Goal: Transaction & Acquisition: Book appointment/travel/reservation

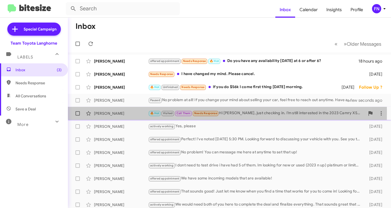
click at [103, 113] on div "[PERSON_NAME]" at bounding box center [121, 112] width 54 height 5
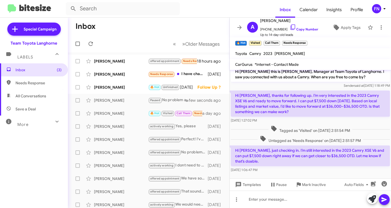
scroll to position [7, 0]
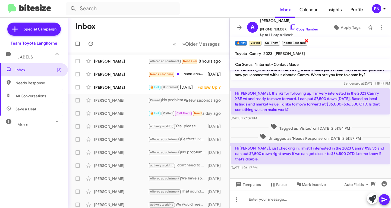
drag, startPoint x: 305, startPoint y: 39, endPoint x: 302, endPoint y: 40, distance: 3.4
click at [305, 39] on span "×" at bounding box center [306, 40] width 4 height 7
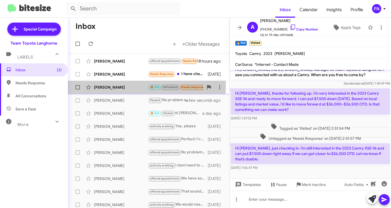
click at [110, 83] on div "[PERSON_NAME] 🔥 Hot Unfinished Needs Response If you do $56k I come first thing…" at bounding box center [148, 87] width 153 height 11
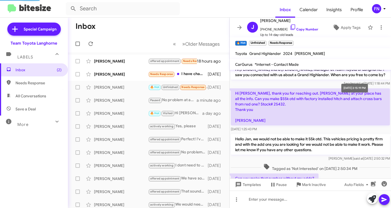
scroll to position [176, 0]
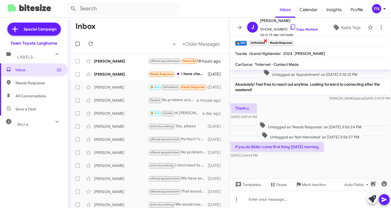
click at [266, 42] on span "×" at bounding box center [265, 40] width 4 height 7
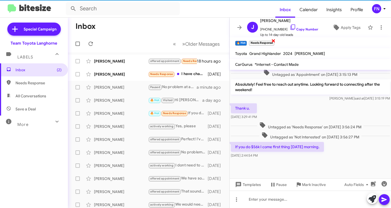
click at [274, 40] on span "×" at bounding box center [273, 40] width 4 height 7
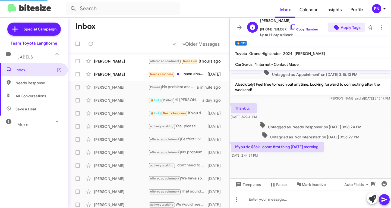
click at [336, 25] on icon at bounding box center [336, 27] width 7 height 7
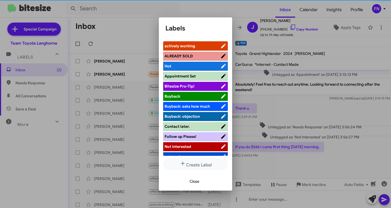
click at [208, 46] on span "actively working" at bounding box center [192, 45] width 56 height 5
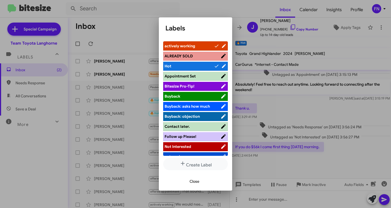
click at [196, 183] on span "Close" at bounding box center [194, 181] width 10 height 10
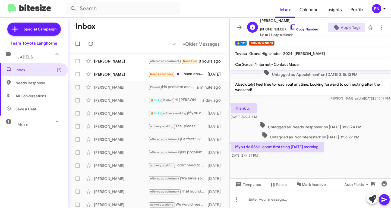
click at [294, 28] on link "Copy Number" at bounding box center [303, 29] width 28 height 4
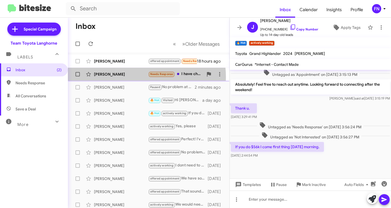
click at [134, 77] on div "[PERSON_NAME] Needs Response I have changed my mind. Please cancel. [DATE]" at bounding box center [148, 74] width 153 height 11
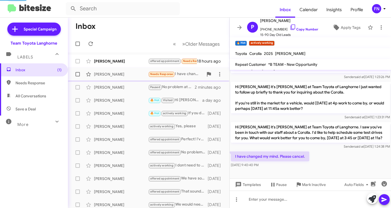
scroll to position [144, 0]
click at [333, 26] on icon at bounding box center [335, 27] width 5 height 5
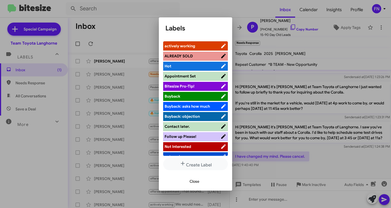
click at [198, 147] on span "Not Interested" at bounding box center [192, 146] width 56 height 5
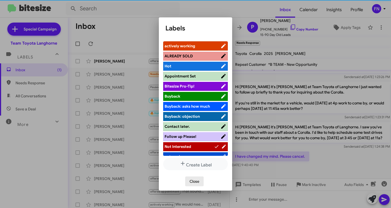
click at [196, 178] on span "Close" at bounding box center [194, 181] width 10 height 10
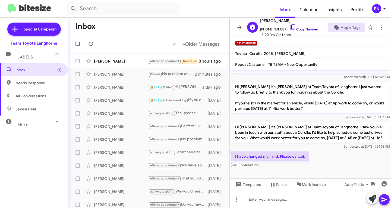
click at [294, 30] on link "Copy Number" at bounding box center [303, 29] width 28 height 4
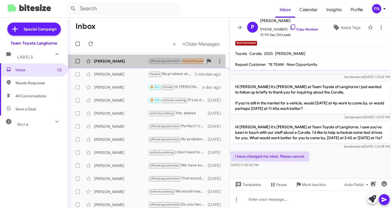
click at [104, 62] on div "[PERSON_NAME]" at bounding box center [121, 60] width 54 height 5
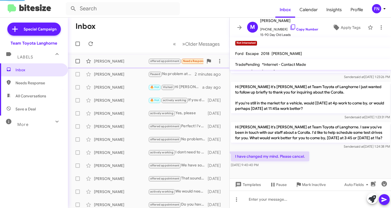
scroll to position [18, 0]
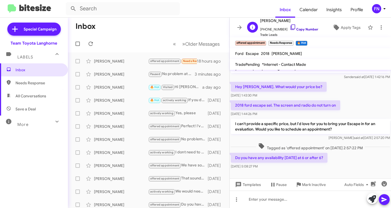
click at [303, 30] on link "Copy Number" at bounding box center [303, 29] width 28 height 4
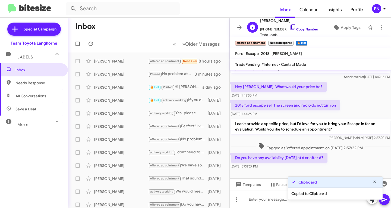
click at [302, 29] on link "Copy Number" at bounding box center [303, 29] width 28 height 4
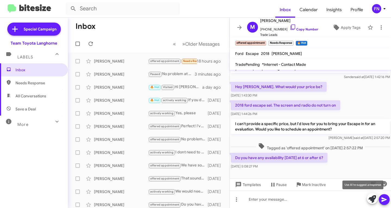
click at [371, 201] on icon at bounding box center [372, 199] width 8 height 8
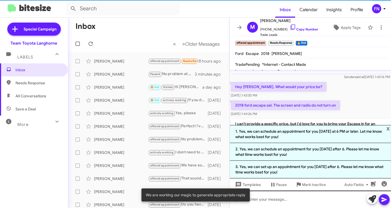
scroll to position [72, 0]
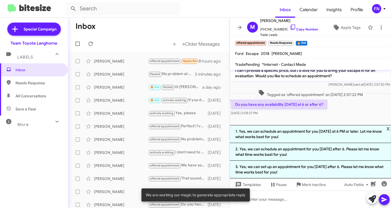
click at [350, 107] on div "Do you have any availability [DATE] at 6 or after 6? [DATE] 5:08:27 PM" at bounding box center [310, 107] width 161 height 18
click at [389, 127] on span "x" at bounding box center [388, 128] width 4 height 7
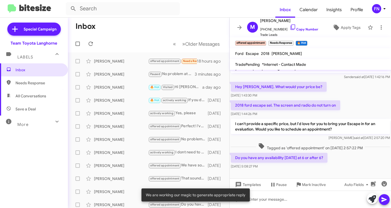
scroll to position [18, 0]
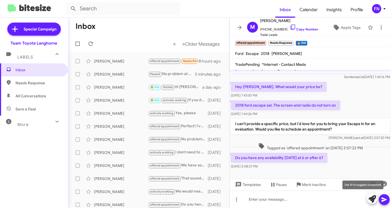
click at [371, 199] on icon at bounding box center [372, 199] width 8 height 8
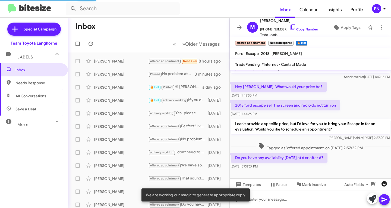
scroll to position [72, 0]
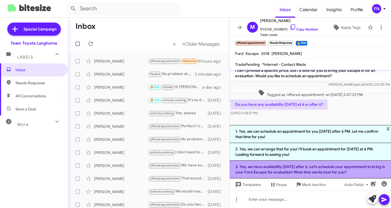
click at [242, 167] on li "3. Yes, we have availability [DATE] after 6. Let's schedule your appointment to…" at bounding box center [310, 169] width 161 height 18
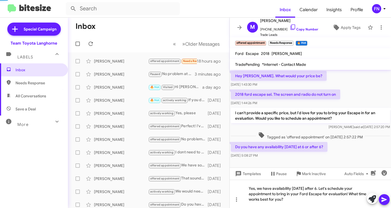
scroll to position [29, 0]
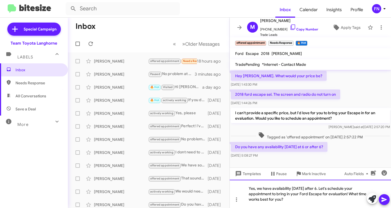
click at [296, 187] on div "Yes, we have availability [DATE] after 6. Let's schedule your appointment to br…" at bounding box center [310, 193] width 161 height 28
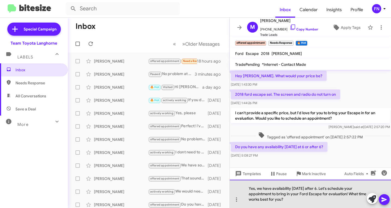
click at [296, 187] on div "Yes, we have availability [DATE] after 6. Let's schedule your appointment to br…" at bounding box center [310, 193] width 161 height 28
drag, startPoint x: 347, startPoint y: 194, endPoint x: 316, endPoint y: 188, distance: 31.4
click at [316, 188] on div "Yes, we have availability [DATE] after 6. Let's schedule your appointment to br…" at bounding box center [310, 193] width 161 height 28
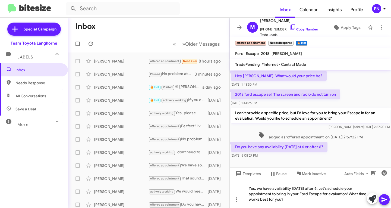
click at [316, 199] on div "Yes, we have availability [DATE] after 6. Let's schedule your appointment to br…" at bounding box center [310, 193] width 161 height 28
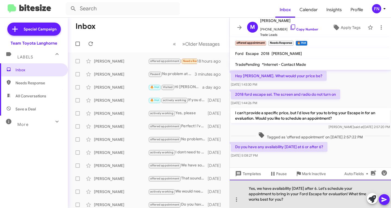
drag, startPoint x: 347, startPoint y: 193, endPoint x: 273, endPoint y: 195, distance: 74.6
click at [273, 195] on div "Yes, we have availability [DATE] after 6. Let's schedule your appointment to br…" at bounding box center [310, 193] width 161 height 28
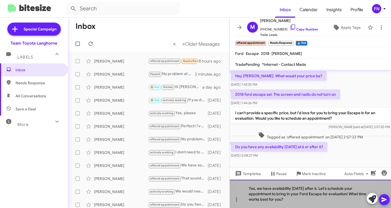
click at [295, 199] on div "Yes, we have availability [DATE] after 6. Let's schedule your appointment to br…" at bounding box center [310, 193] width 161 height 28
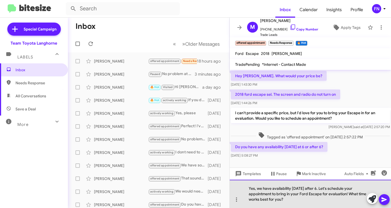
drag, startPoint x: 346, startPoint y: 194, endPoint x: 273, endPoint y: 194, distance: 73.8
click at [273, 194] on div "Yes, we have availability [DATE] after 6. Let's schedule your appointment to br…" at bounding box center [310, 193] width 161 height 28
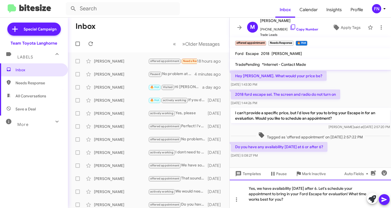
copy div "to bring in your Ford Escape for evaluation"
click at [282, 199] on div "Yes, we have availability [DATE] after 6. Let's schedule your appointment to br…" at bounding box center [310, 193] width 161 height 28
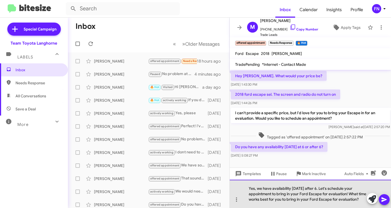
drag, startPoint x: 348, startPoint y: 194, endPoint x: 315, endPoint y: 185, distance: 34.3
click at [315, 185] on div "Yes, we have availability [DATE] after 6. Let's schedule your appointment to br…" at bounding box center [310, 193] width 161 height 28
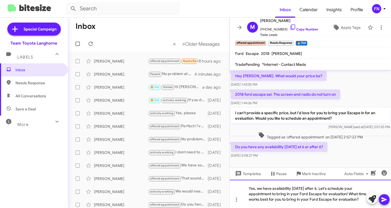
scroll to position [24, 0]
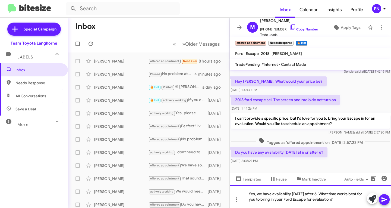
click at [337, 200] on div "Yes, we have availability [DATE] after 6. What time works best for you to bring…" at bounding box center [310, 196] width 161 height 23
click at [383, 198] on icon at bounding box center [383, 199] width 5 height 5
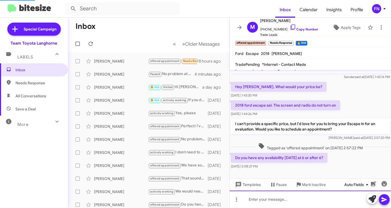
scroll to position [44, 0]
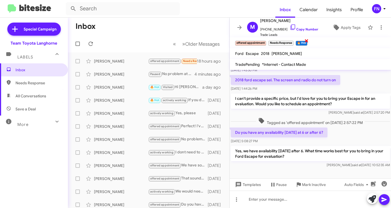
click at [295, 42] on div "🔥 Hot ×" at bounding box center [301, 42] width 14 height 7
click at [292, 42] on span "×" at bounding box center [292, 40] width 4 height 7
click at [280, 40] on span "×" at bounding box center [279, 40] width 4 height 7
